Goal: Find specific page/section: Find specific page/section

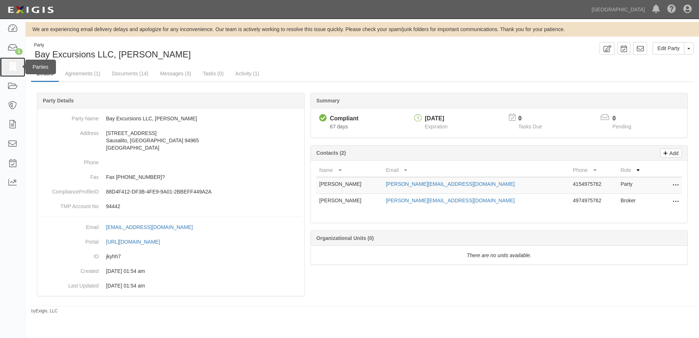
click at [13, 68] on icon at bounding box center [12, 67] width 10 height 8
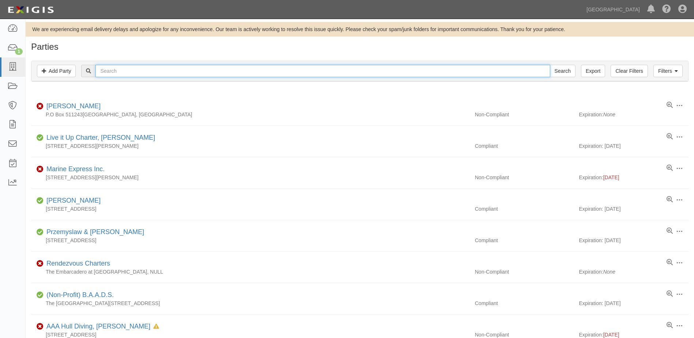
click at [131, 72] on input "text" at bounding box center [322, 71] width 454 height 12
type input "brydon"
click at [550, 65] on input "Search" at bounding box center [563, 71] width 26 height 12
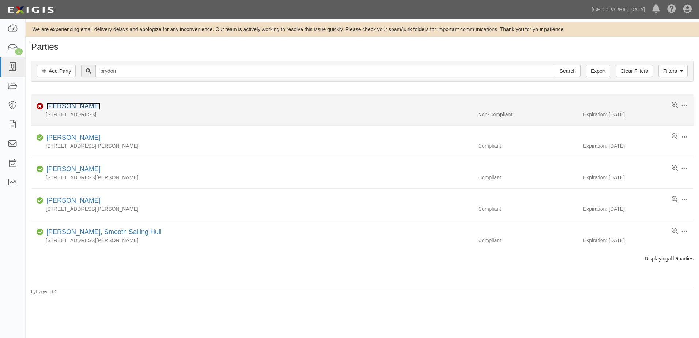
click at [71, 103] on link "Benjamin Brydon" at bounding box center [73, 105] width 54 height 7
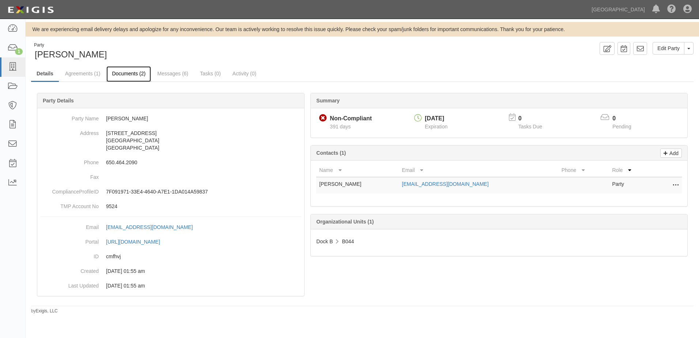
click at [122, 72] on link "Documents (2)" at bounding box center [128, 74] width 45 height 16
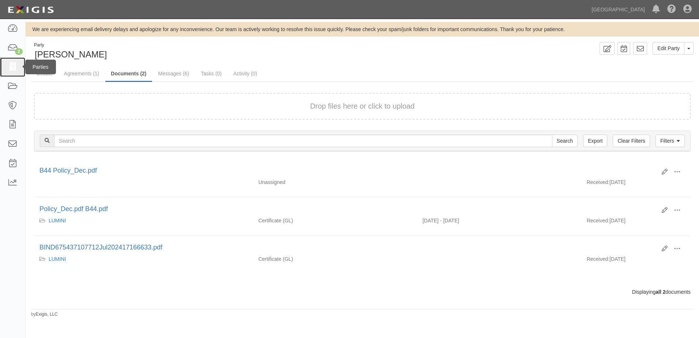
click at [5, 66] on link at bounding box center [12, 66] width 25 height 19
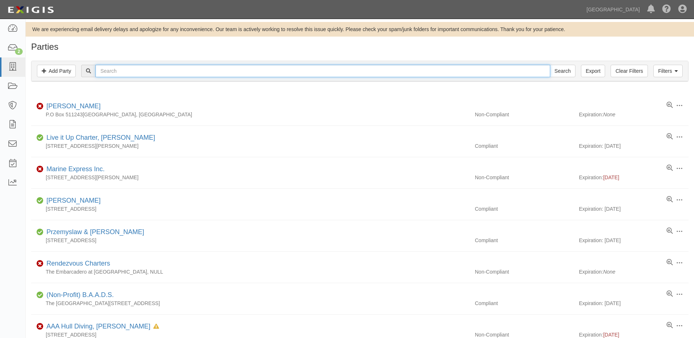
click at [131, 71] on input "text" at bounding box center [322, 71] width 454 height 12
paste input "[PERSON_NAME]"
type input "[PERSON_NAME]"
click at [550, 65] on input "Search" at bounding box center [563, 71] width 26 height 12
